Goal: Connect with others: Connect with others

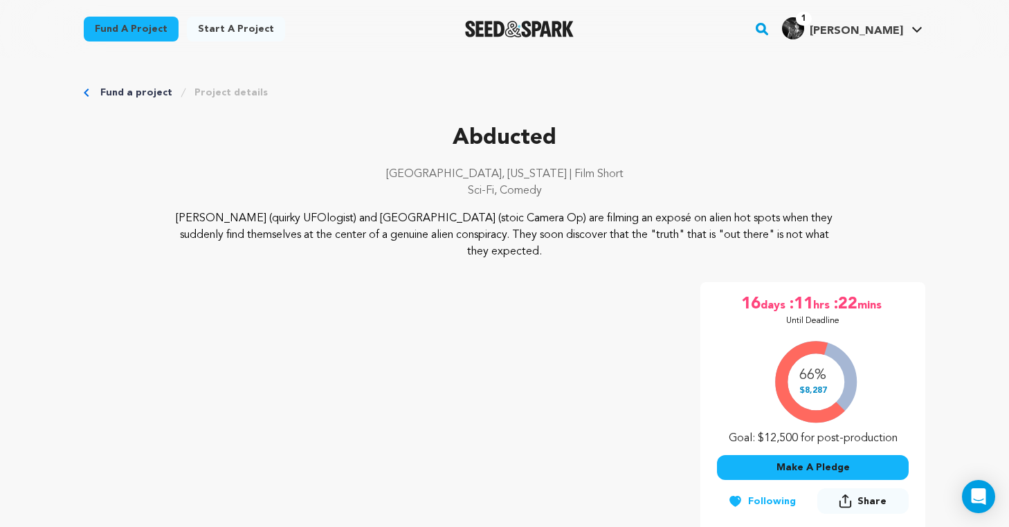
scroll to position [152, 0]
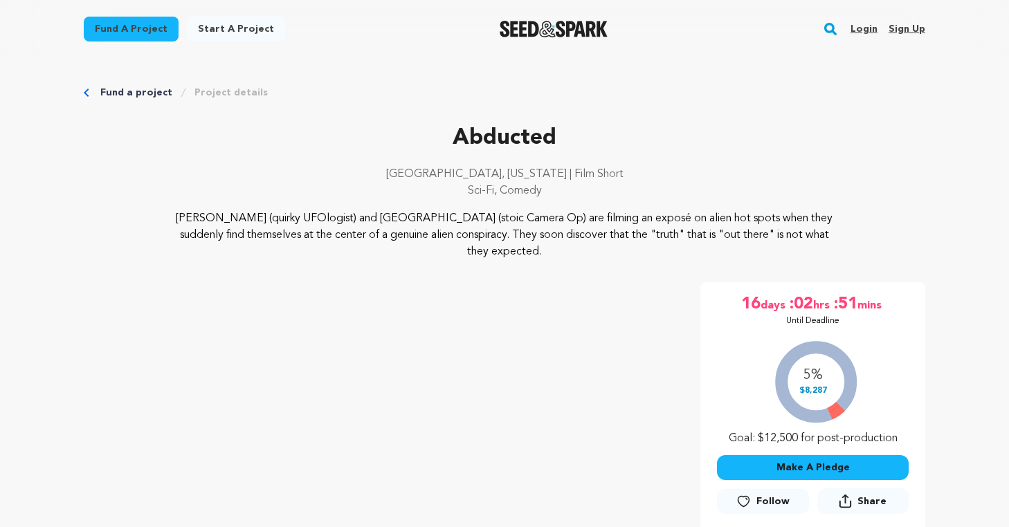
scroll to position [152, 0]
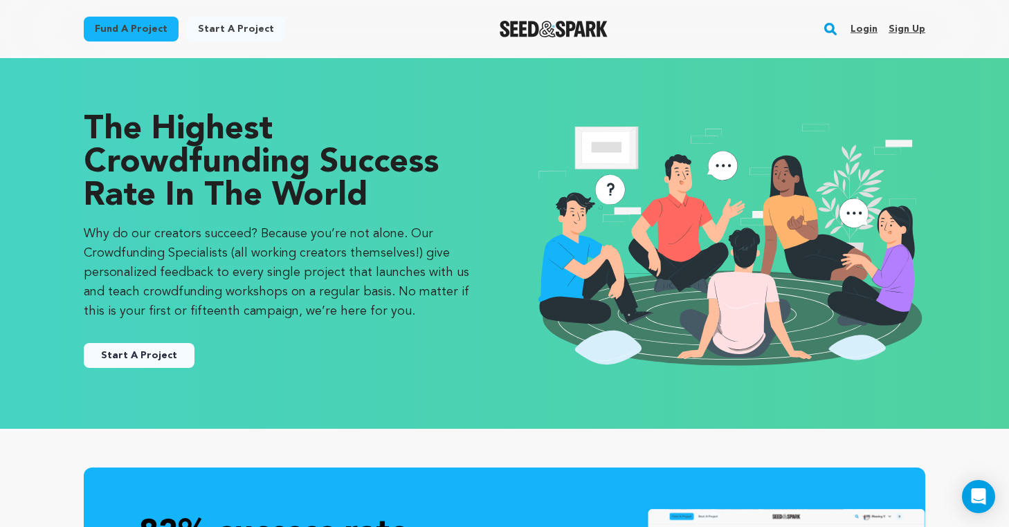
click at [830, 28] on rect "button" at bounding box center [830, 29] width 17 height 17
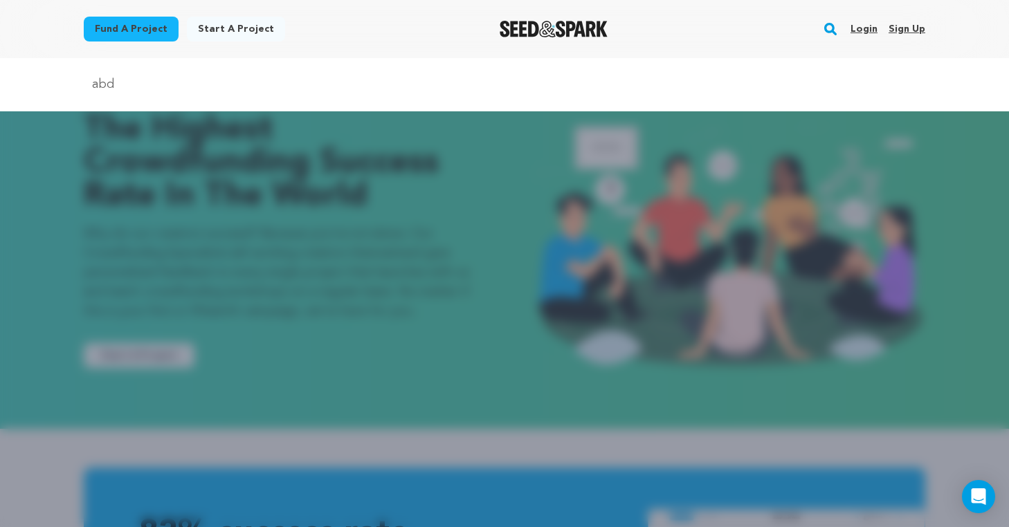
type input "abducted"
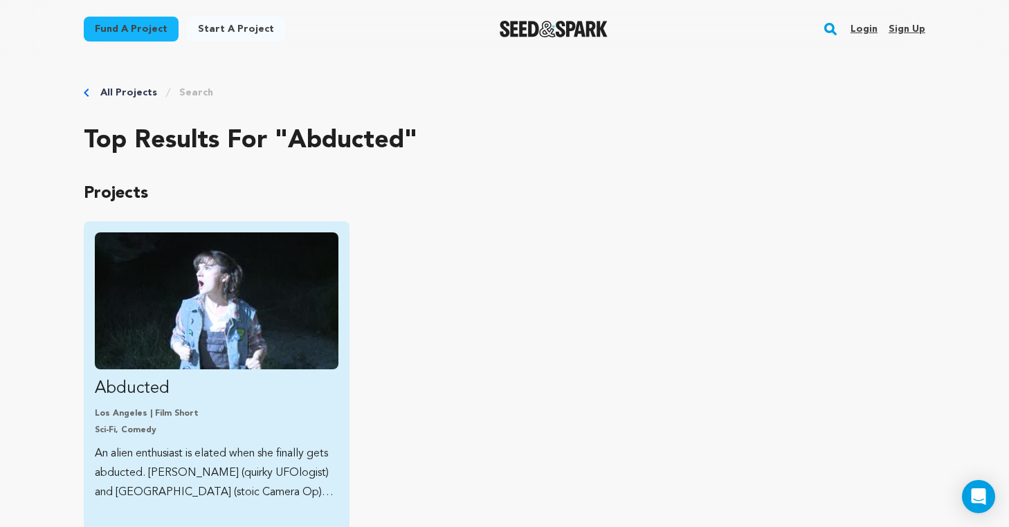
click at [217, 376] on link "Abducted Los Angeles | Film Short Sci-Fi, Comedy An alien enthusiast is elated …" at bounding box center [217, 367] width 244 height 270
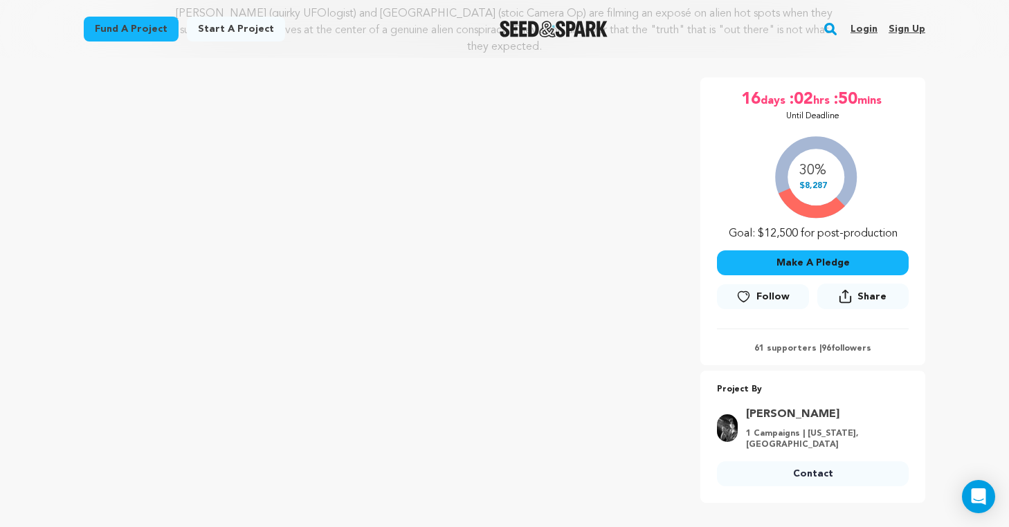
scroll to position [220, 0]
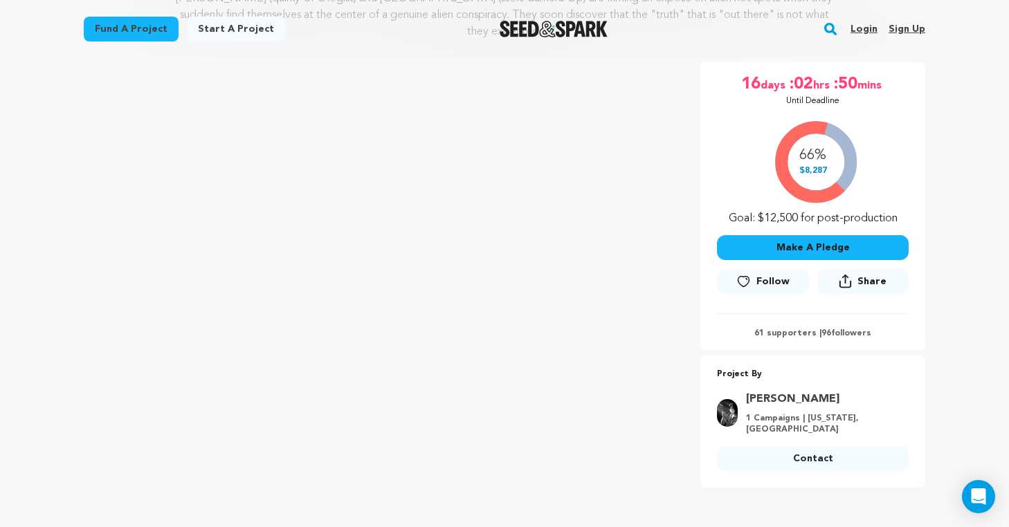
click at [764, 275] on span "Follow" at bounding box center [772, 282] width 33 height 14
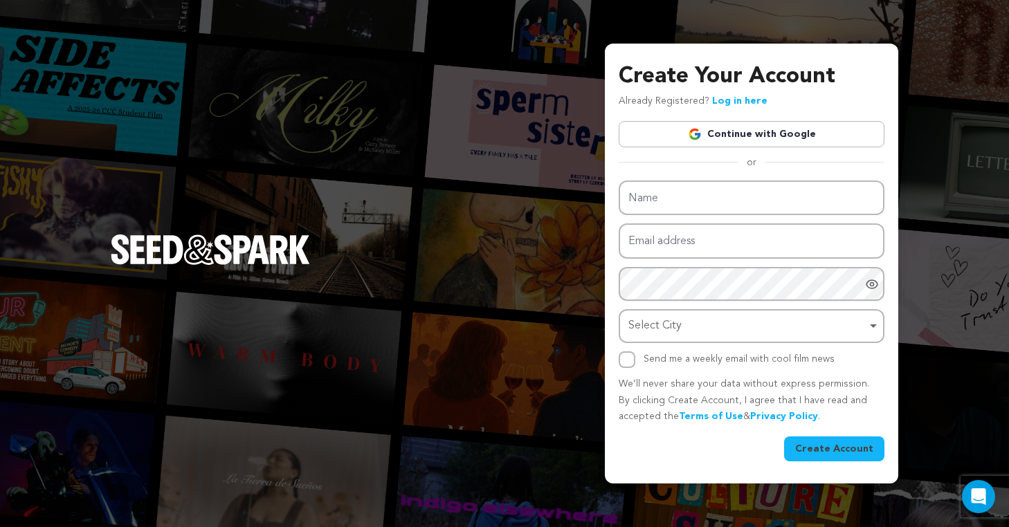
click at [745, 132] on link "Continue with Google" at bounding box center [752, 134] width 266 height 26
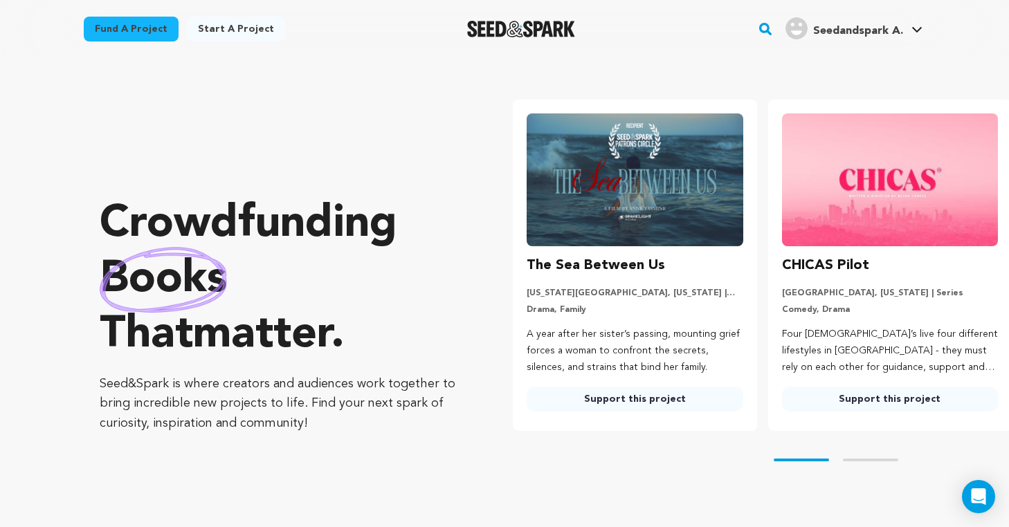
click at [767, 32] on rect "button" at bounding box center [765, 29] width 17 height 17
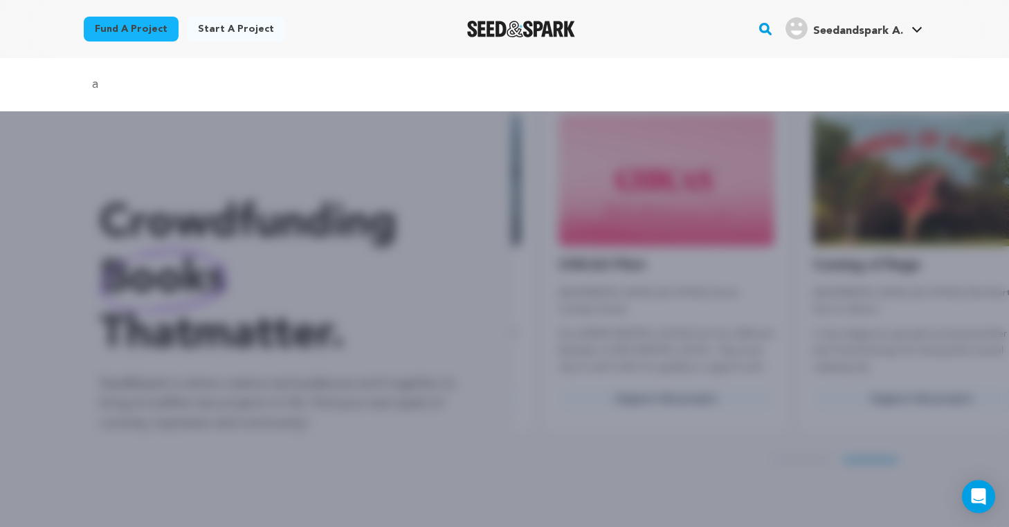
scroll to position [0, 266]
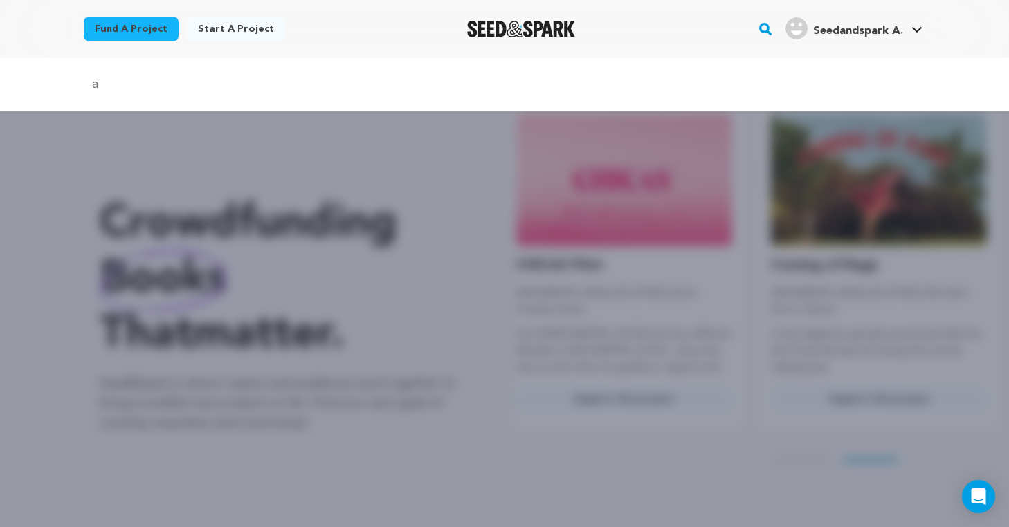
type input "abducted"
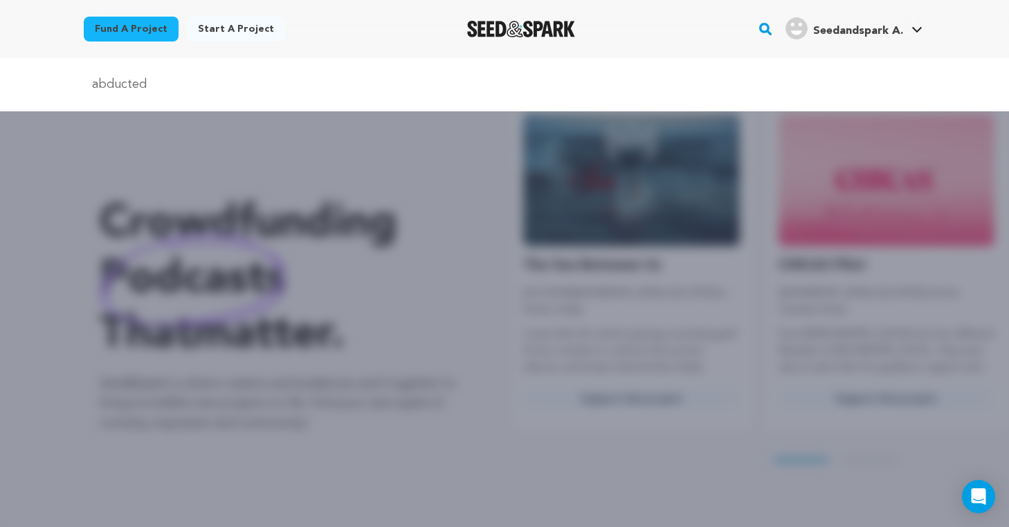
scroll to position [0, 0]
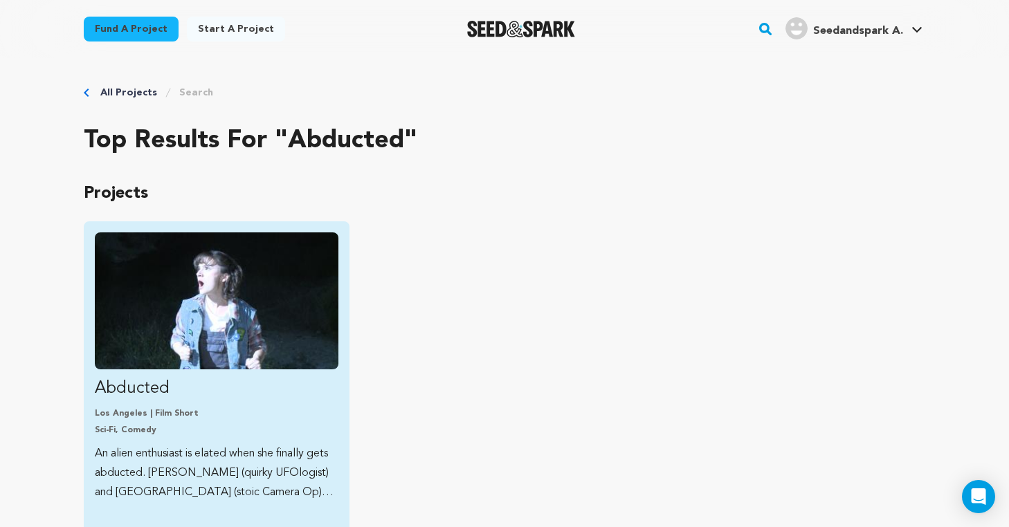
click at [187, 361] on img "Fund Abducted" at bounding box center [217, 300] width 244 height 137
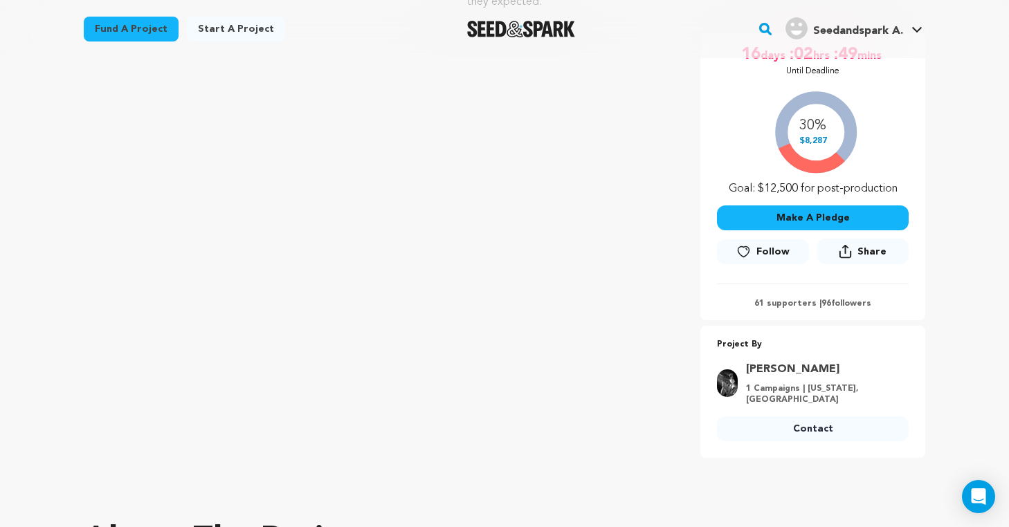
scroll to position [285, 0]
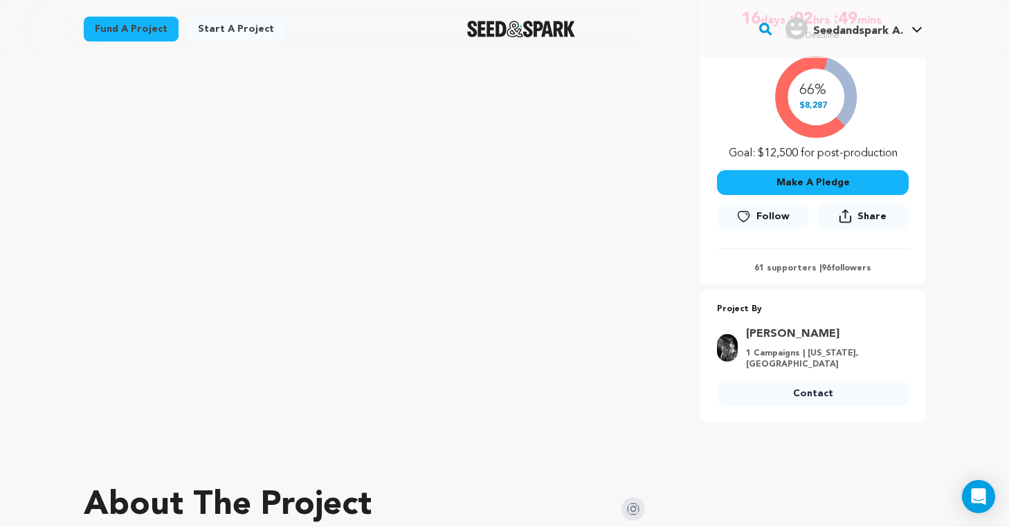
click at [760, 210] on span "Follow" at bounding box center [772, 217] width 33 height 14
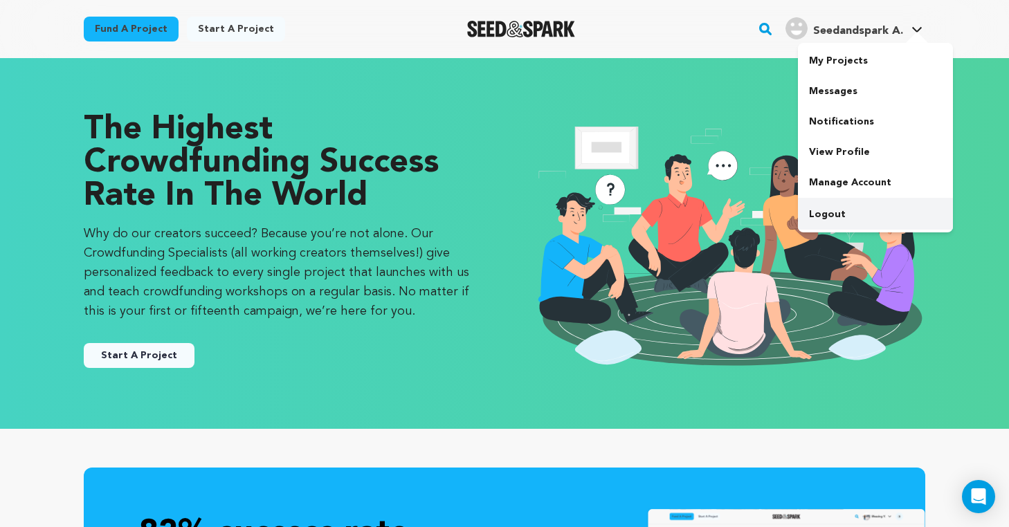
click at [843, 209] on link "Logout" at bounding box center [875, 214] width 155 height 30
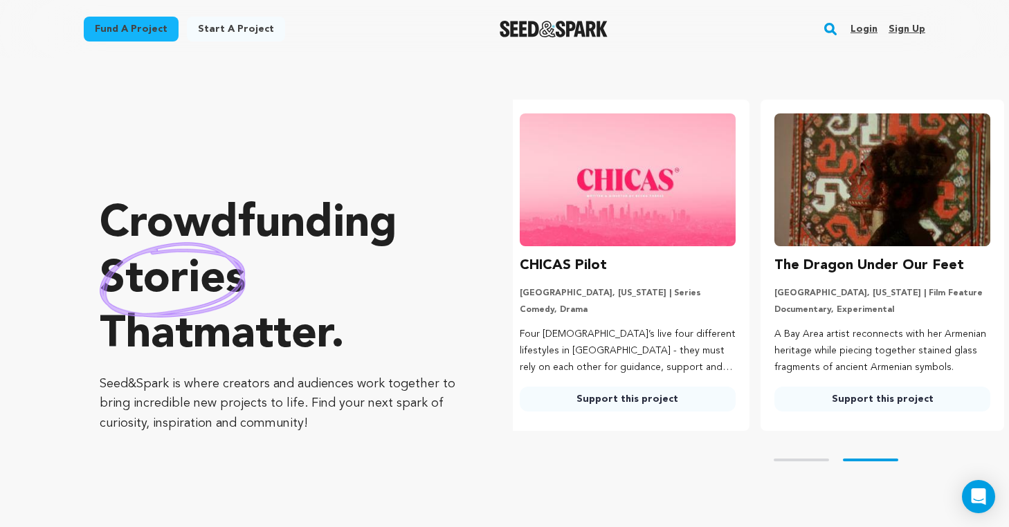
click at [834, 26] on rect "button" at bounding box center [830, 29] width 17 height 17
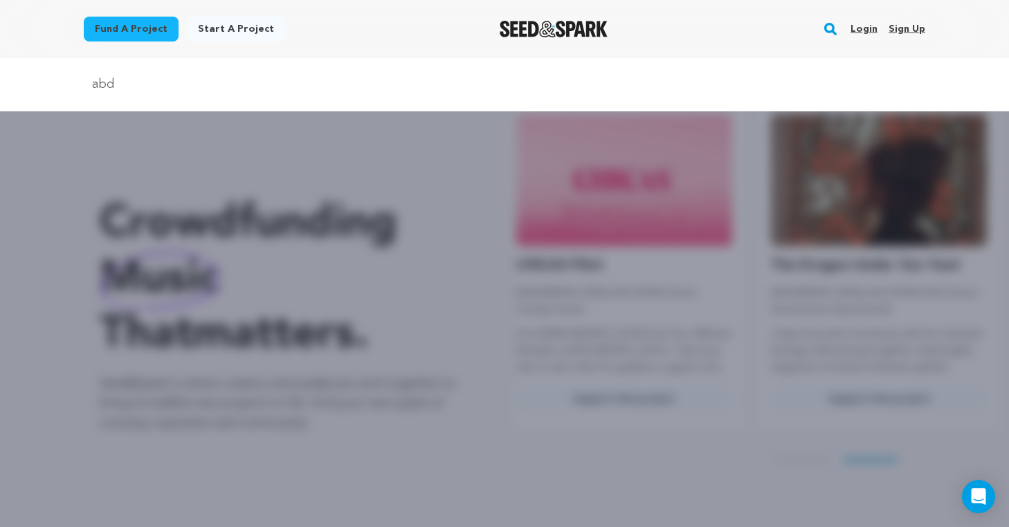
type input "abducted"
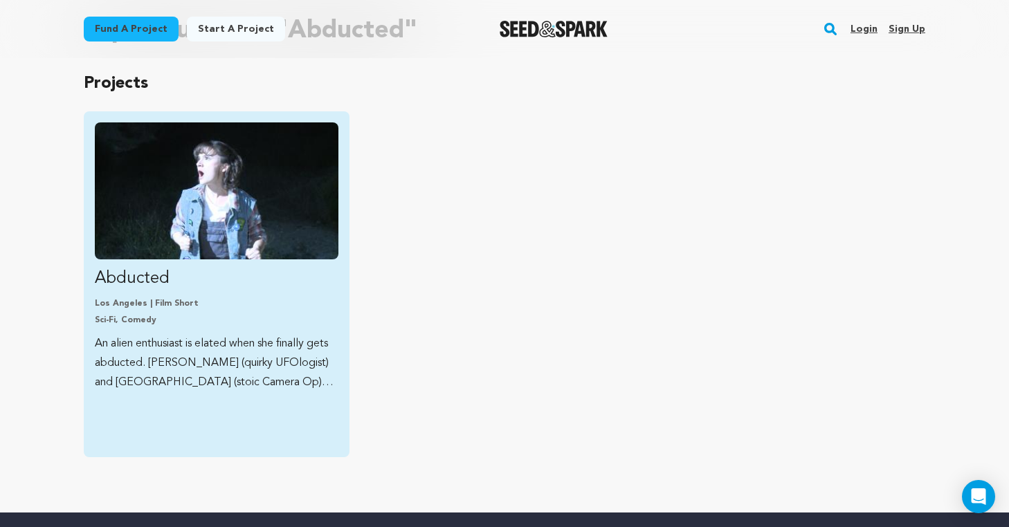
scroll to position [118, 0]
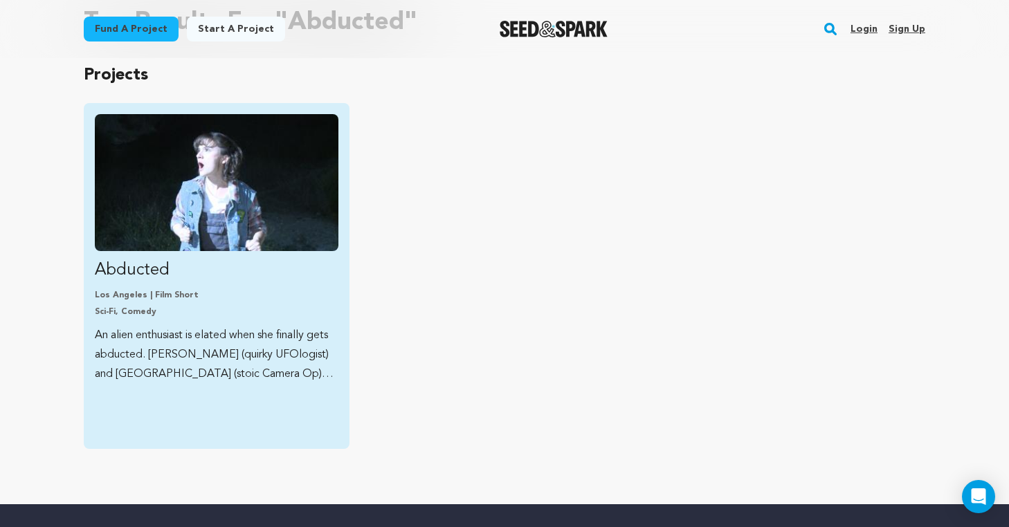
click at [253, 353] on p "An alien enthusiast is elated when she finally gets abducted. [PERSON_NAME] (qu…" at bounding box center [217, 355] width 244 height 58
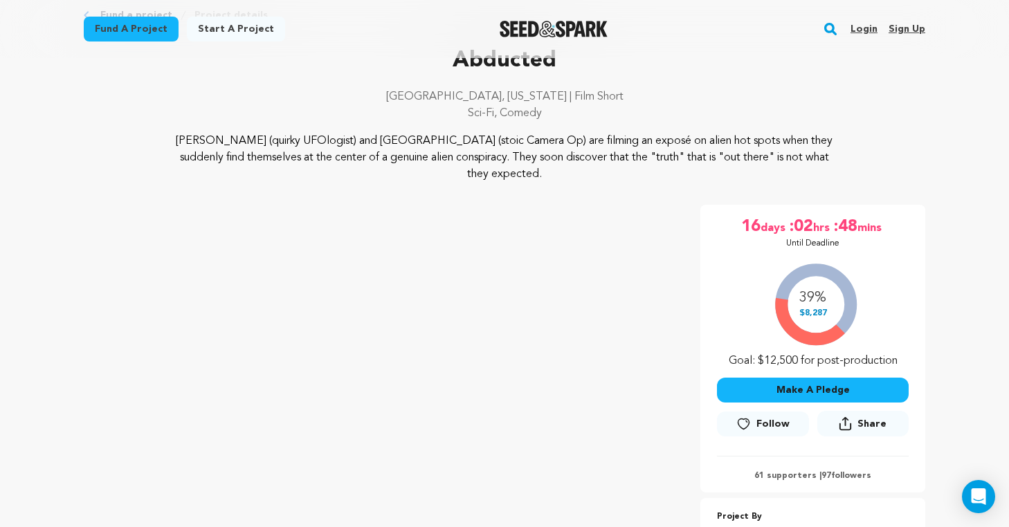
scroll to position [137, 0]
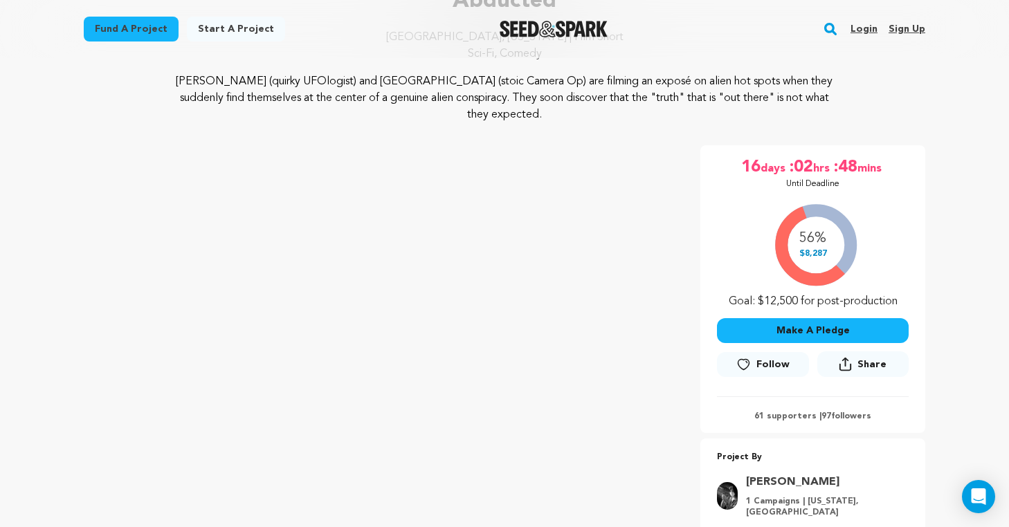
click at [761, 358] on span "Follow" at bounding box center [772, 365] width 33 height 14
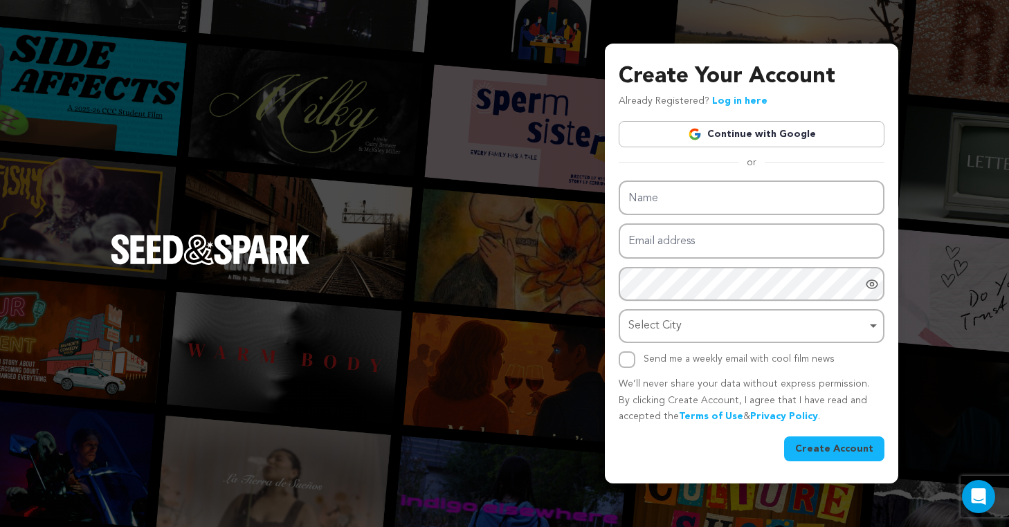
click at [742, 131] on link "Continue with Google" at bounding box center [752, 134] width 266 height 26
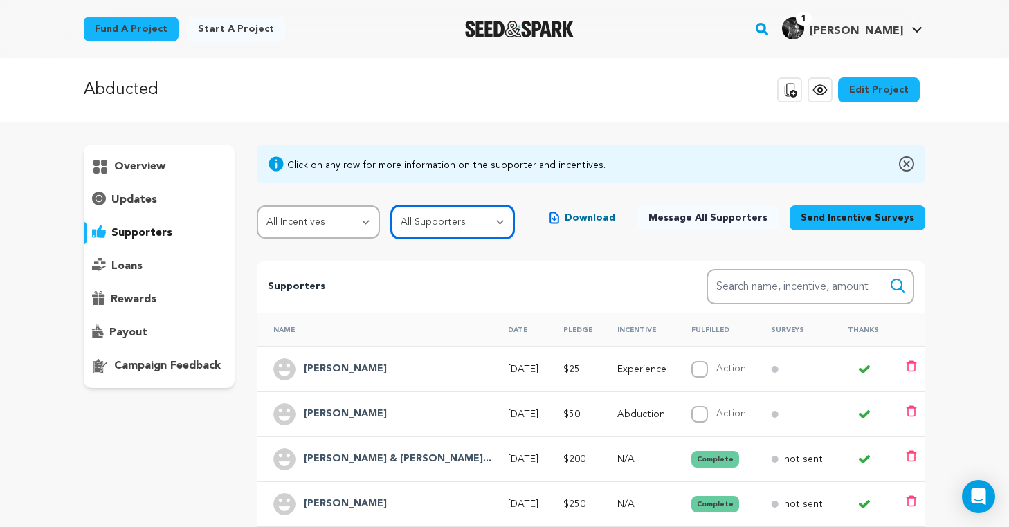
click at [451, 230] on select "All Supporters Survey not sent Survey incomplete Survey complete Incentive not …" at bounding box center [452, 222] width 123 height 33
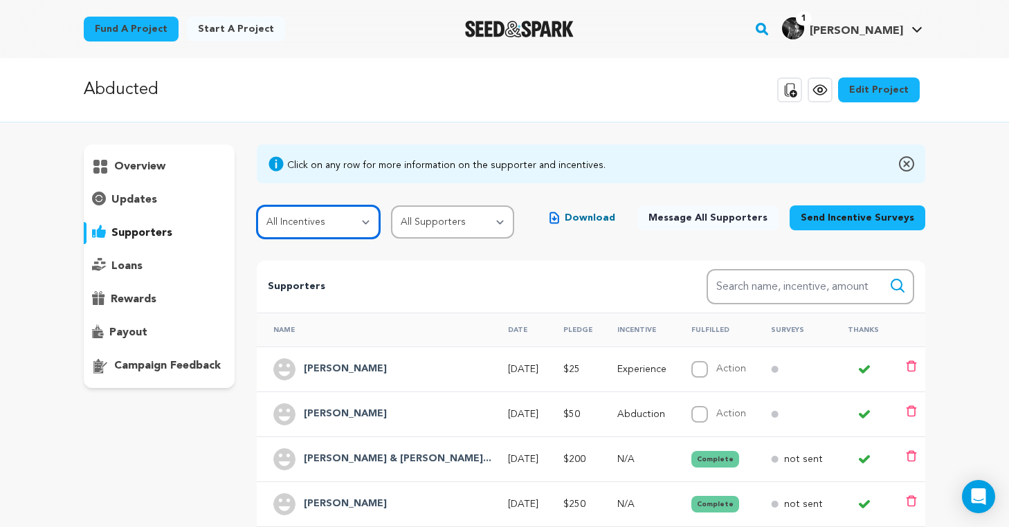
click at [302, 227] on select "All Incentives Sighting Experience Abduction First Contact Alien Enthusiast Clo…" at bounding box center [318, 222] width 123 height 33
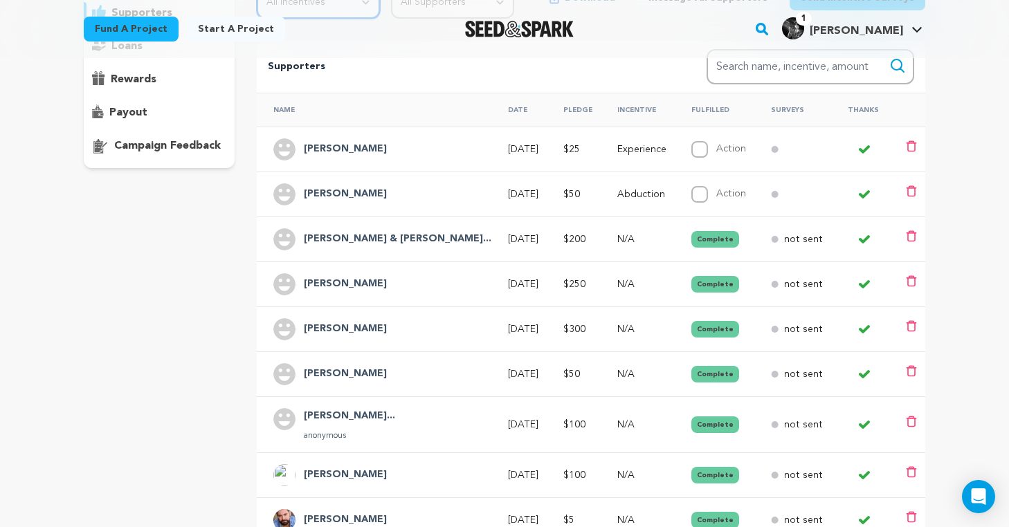
scroll to position [216, 0]
